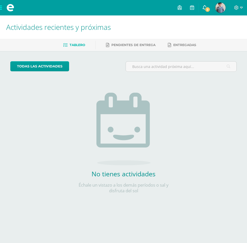
click at [206, 7] on icon at bounding box center [205, 7] width 4 height 5
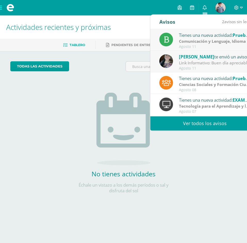
click at [201, 123] on link "Ver todos los avisos" at bounding box center [204, 123] width 109 height 14
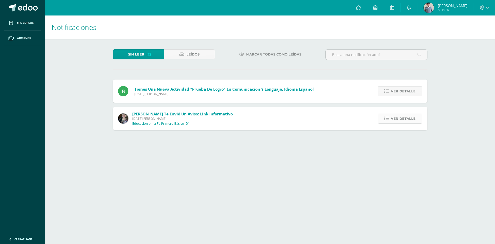
click at [386, 118] on icon at bounding box center [386, 118] width 4 height 4
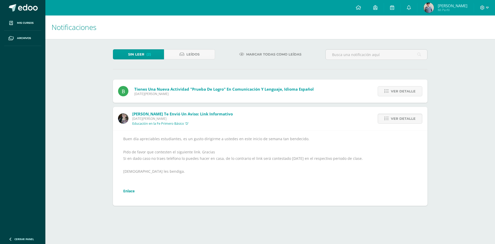
drag, startPoint x: 163, startPoint y: 93, endPoint x: 177, endPoint y: 90, distance: 14.4
click at [163, 93] on span "[DATE][PERSON_NAME]" at bounding box center [223, 93] width 179 height 4
click at [385, 91] on link "Ver detalle" at bounding box center [400, 91] width 45 height 10
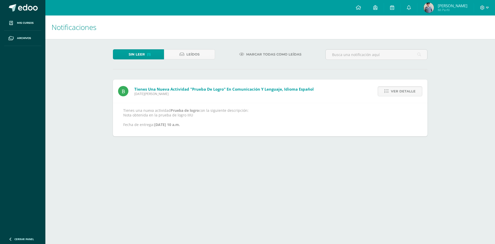
drag, startPoint x: 384, startPoint y: 93, endPoint x: 378, endPoint y: 90, distance: 6.6
click at [383, 92] on link "Ver detalle" at bounding box center [400, 91] width 45 height 10
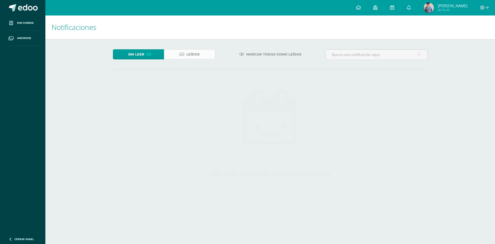
click at [210, 55] on link "Leídos" at bounding box center [189, 54] width 51 height 10
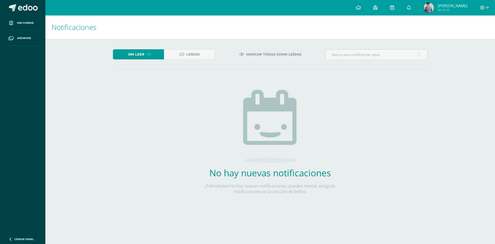
click at [460, 7] on span "[PERSON_NAME]" at bounding box center [453, 5] width 30 height 5
click at [457, 9] on span "Mi Perfil" at bounding box center [453, 10] width 30 height 4
click at [411, 9] on icon at bounding box center [409, 7] width 4 height 5
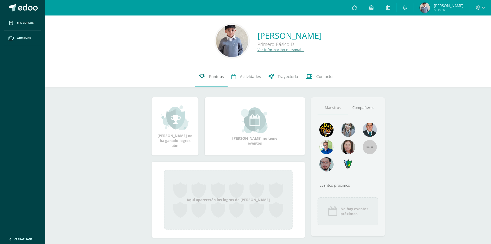
click at [215, 77] on span "Punteos" at bounding box center [216, 76] width 15 height 5
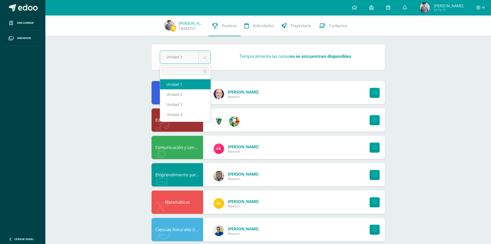
select select "Unidad 1"
